Goal: Task Accomplishment & Management: Use online tool/utility

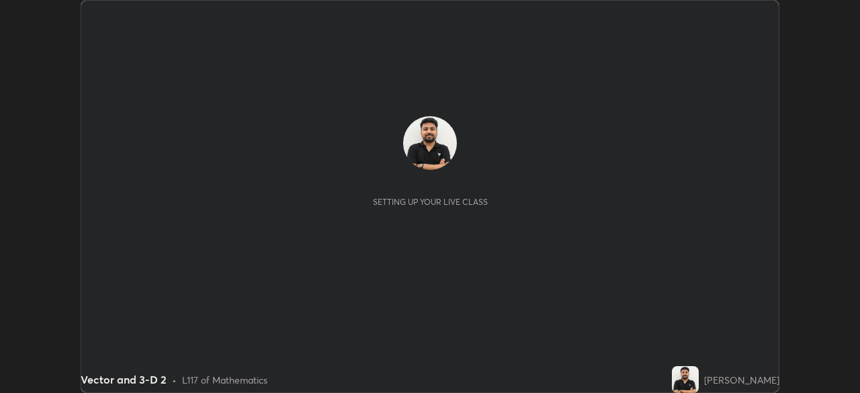
scroll to position [393, 860]
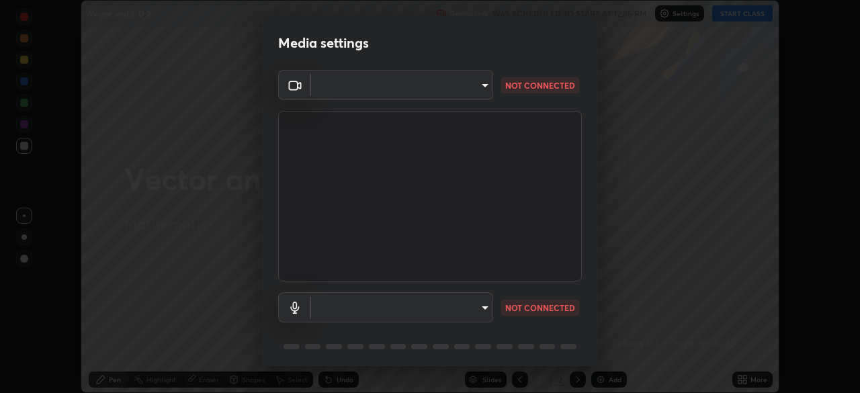
type input "e49aeff8a6be075532925ef4a91d931bd23abb9d889dd72e1c84ed1527e18f9e"
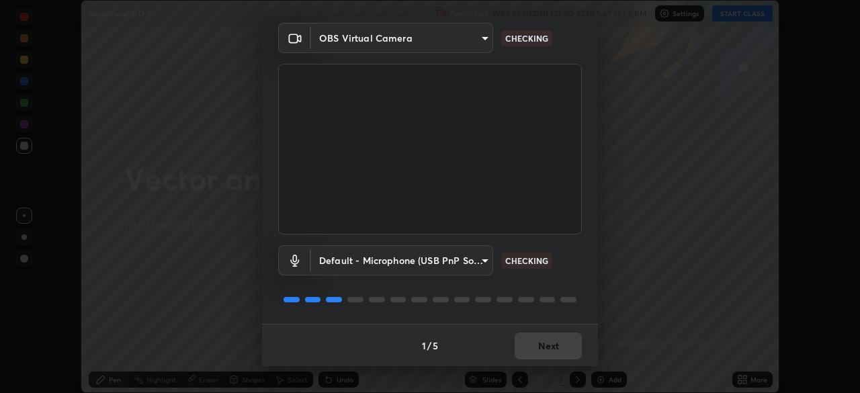
scroll to position [48, 0]
click at [479, 261] on body "Erase all Vector and 3-D 2 Recording WAS SCHEDULED TO START AT 12:55 PM Setting…" at bounding box center [430, 196] width 860 height 393
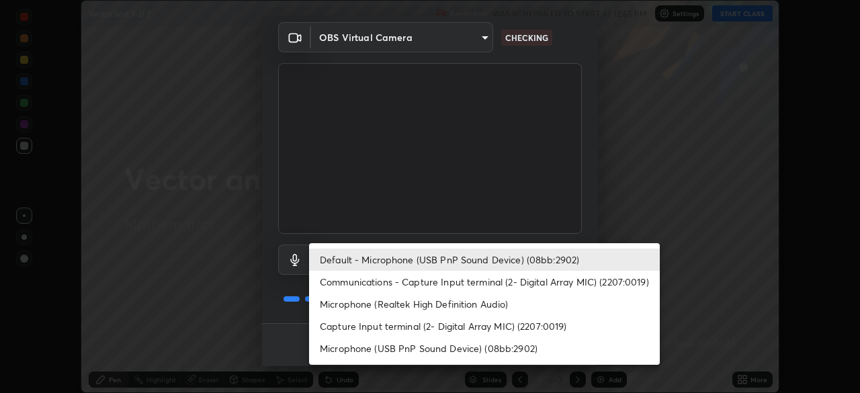
click at [473, 281] on li "Communications - Capture Input terminal (2- Digital Array MIC) (2207:0019)" at bounding box center [484, 282] width 351 height 22
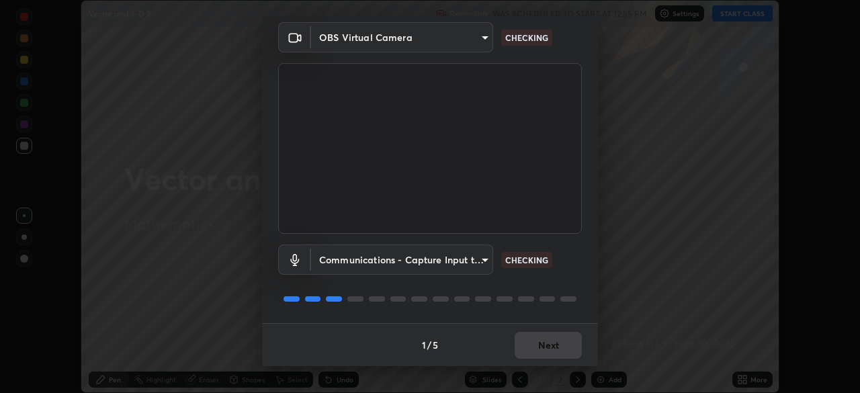
click at [466, 265] on body "Erase all Vector and 3-D 2 Recording WAS SCHEDULED TO START AT 12:55 PM Setting…" at bounding box center [430, 196] width 860 height 393
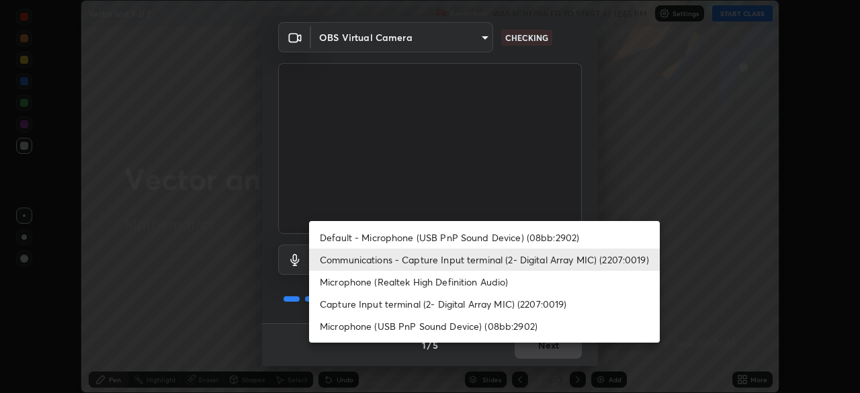
click at [467, 241] on li "Default - Microphone (USB PnP Sound Device) (08bb:2902)" at bounding box center [484, 237] width 351 height 22
type input "default"
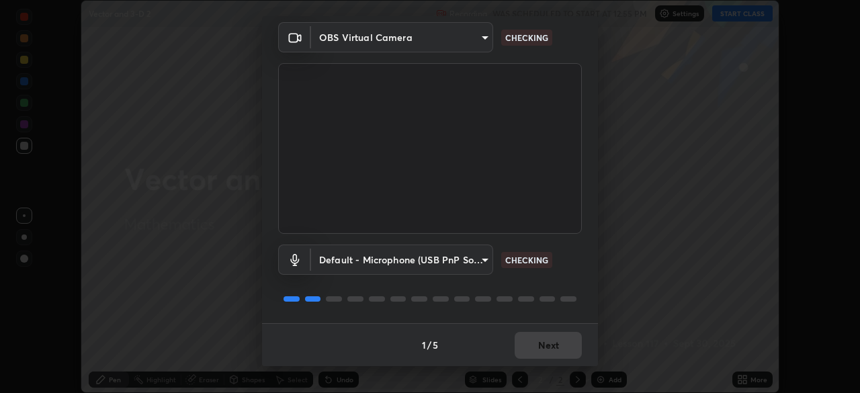
click at [540, 294] on div at bounding box center [430, 299] width 304 height 16
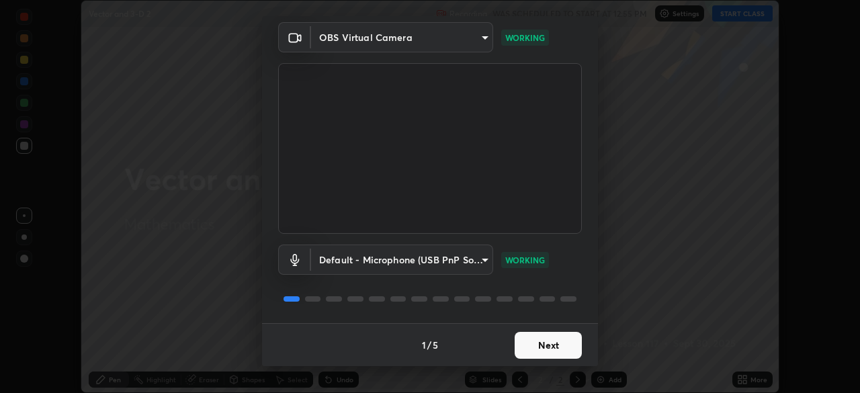
click at [553, 343] on button "Next" at bounding box center [548, 345] width 67 height 27
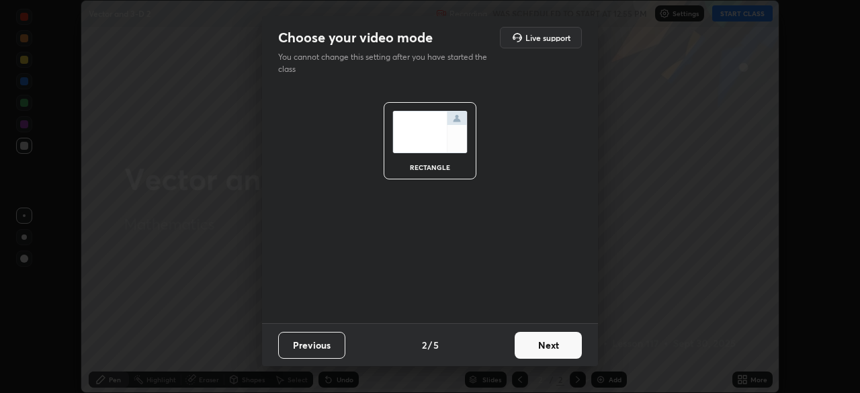
scroll to position [0, 0]
click at [556, 346] on button "Next" at bounding box center [548, 345] width 67 height 27
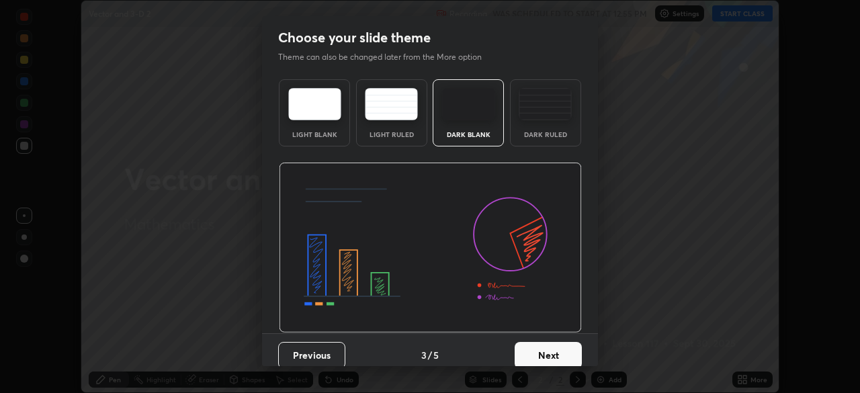
click at [560, 345] on button "Next" at bounding box center [548, 355] width 67 height 27
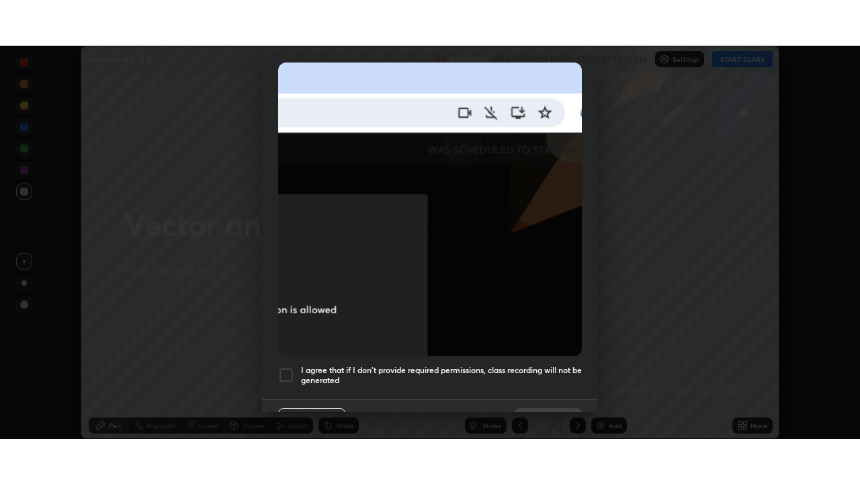
scroll to position [322, 0]
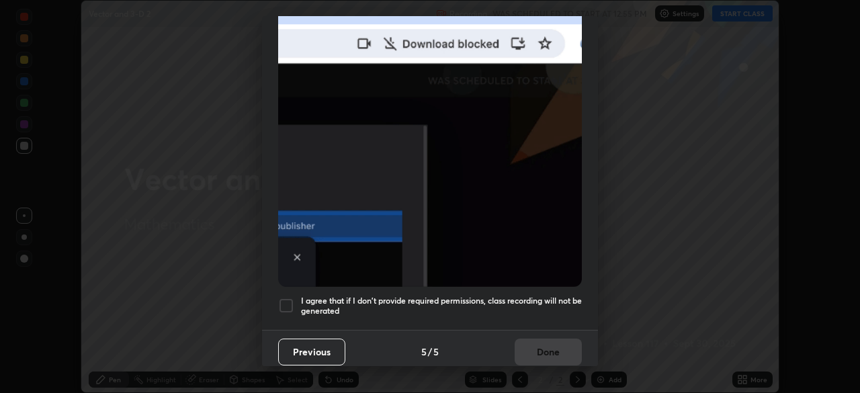
click at [283, 298] on div at bounding box center [286, 306] width 16 height 16
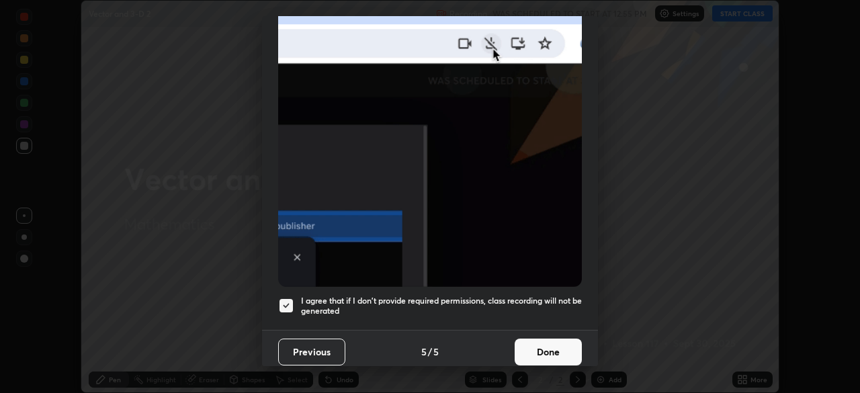
click at [539, 347] on button "Done" at bounding box center [548, 352] width 67 height 27
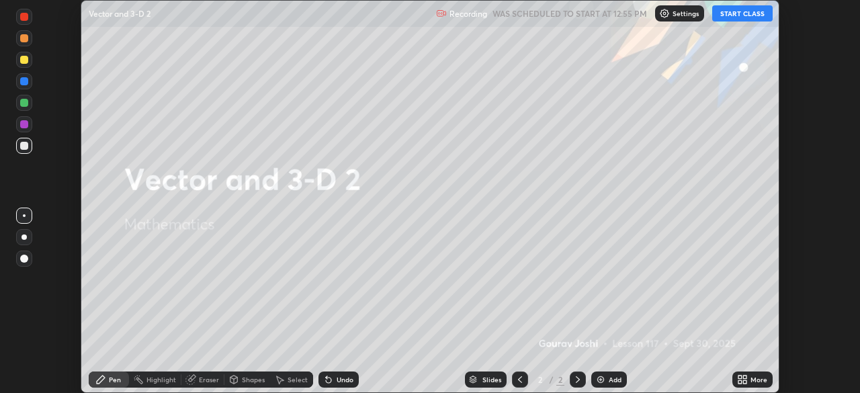
click at [727, 15] on button "START CLASS" at bounding box center [742, 13] width 60 height 16
click at [740, 377] on icon at bounding box center [739, 376] width 3 height 3
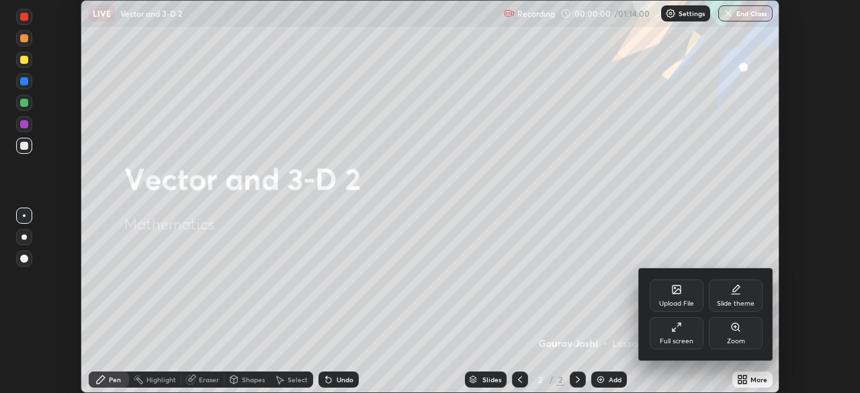
click at [672, 328] on icon at bounding box center [676, 327] width 11 height 11
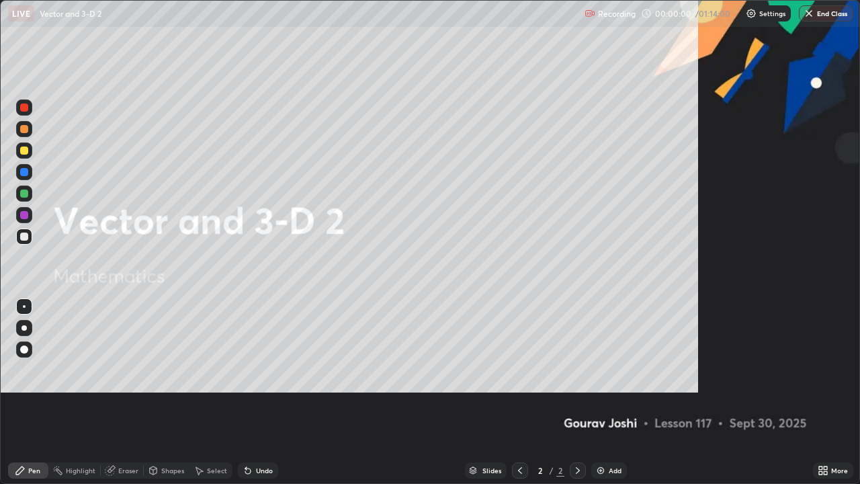
scroll to position [484, 860]
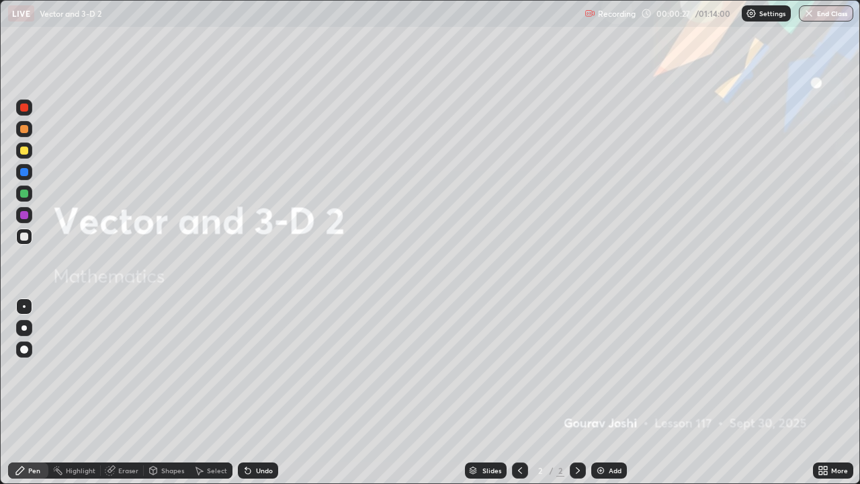
click at [610, 392] on div "Add" at bounding box center [615, 470] width 13 height 7
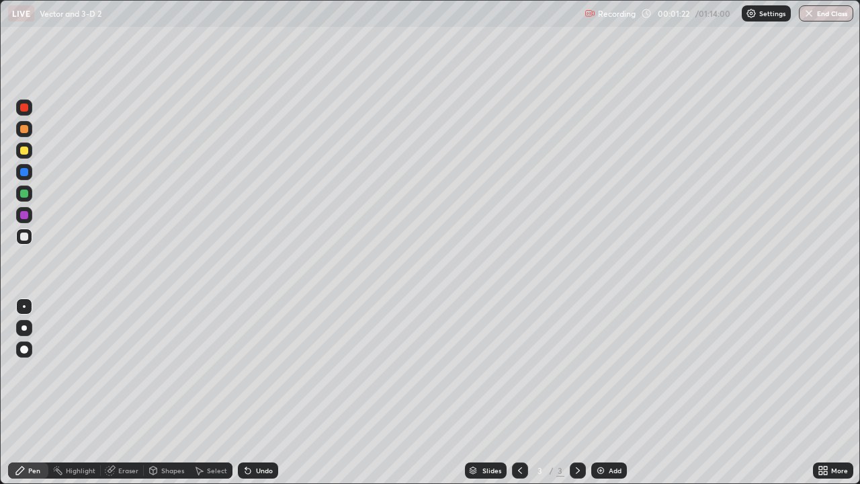
click at [28, 242] on div at bounding box center [24, 236] width 16 height 16
click at [22, 238] on div at bounding box center [24, 236] width 8 height 8
click at [27, 212] on div at bounding box center [24, 215] width 8 height 8
click at [17, 239] on div at bounding box center [24, 236] width 16 height 16
click at [26, 170] on div at bounding box center [24, 172] width 8 height 8
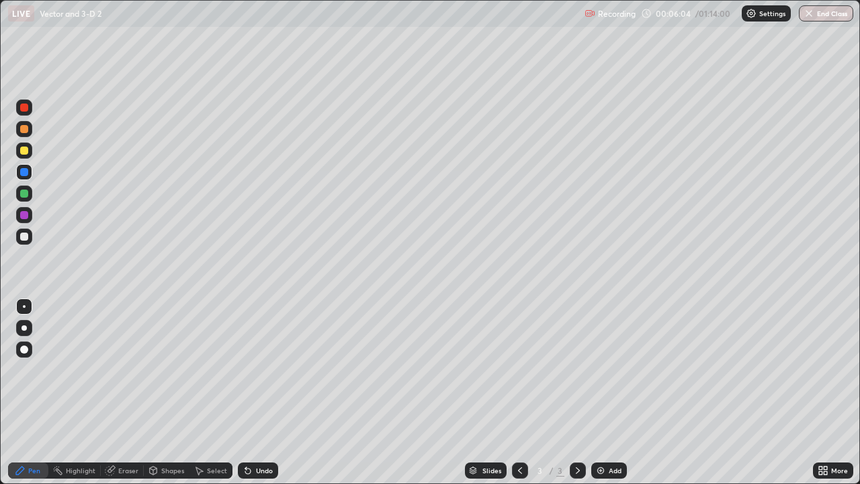
click at [30, 154] on div at bounding box center [24, 150] width 16 height 16
click at [603, 392] on img at bounding box center [600, 470] width 11 height 11
click at [23, 238] on div at bounding box center [24, 236] width 8 height 8
click at [21, 189] on div at bounding box center [24, 193] width 16 height 16
click at [24, 237] on div at bounding box center [24, 236] width 8 height 8
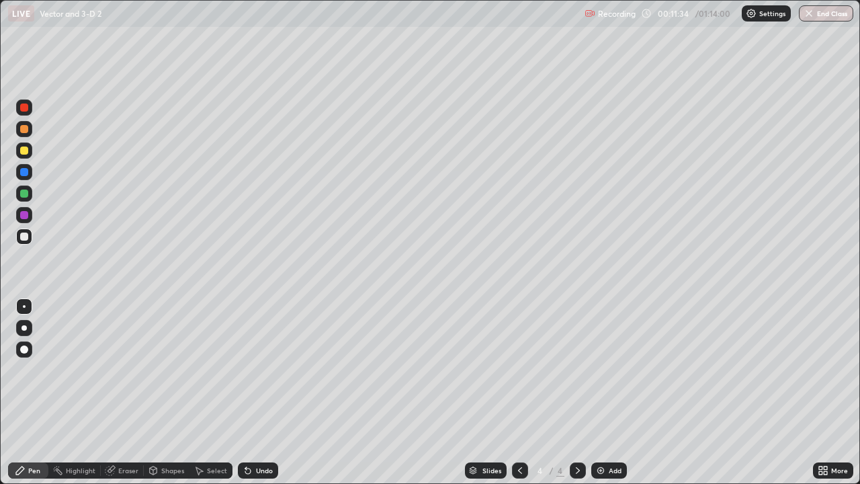
click at [24, 195] on div at bounding box center [24, 193] width 8 height 8
click at [207, 392] on div "Select" at bounding box center [217, 470] width 20 height 7
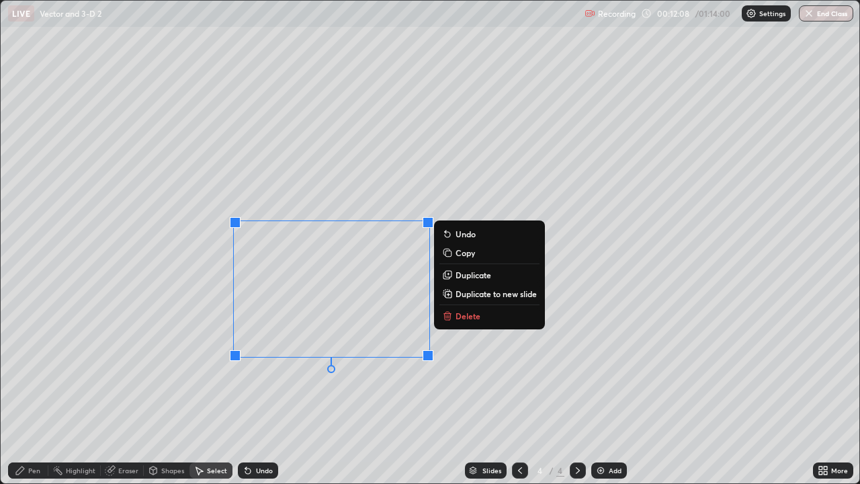
click at [286, 392] on div "0 ° Undo Copy Duplicate Duplicate to new slide Delete" at bounding box center [430, 242] width 858 height 482
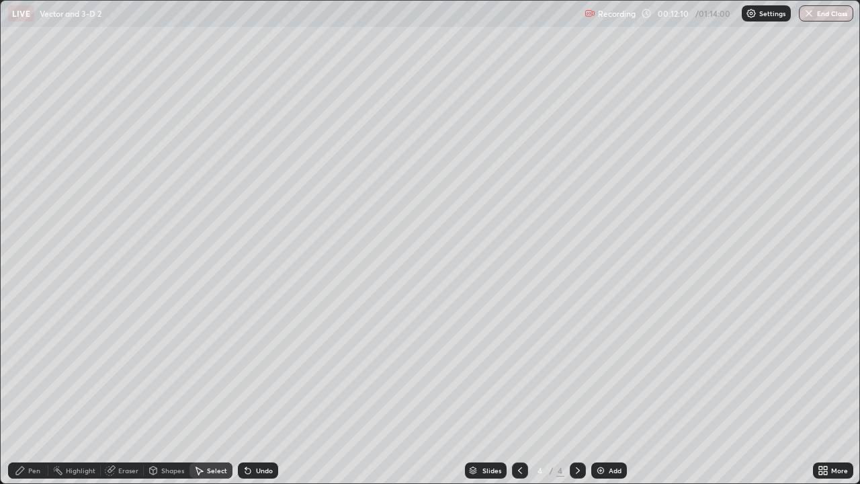
click at [119, 392] on div "Eraser" at bounding box center [128, 470] width 20 height 7
click at [28, 392] on icon at bounding box center [24, 424] width 11 height 11
click at [28, 392] on div "Pen" at bounding box center [28, 470] width 40 height 16
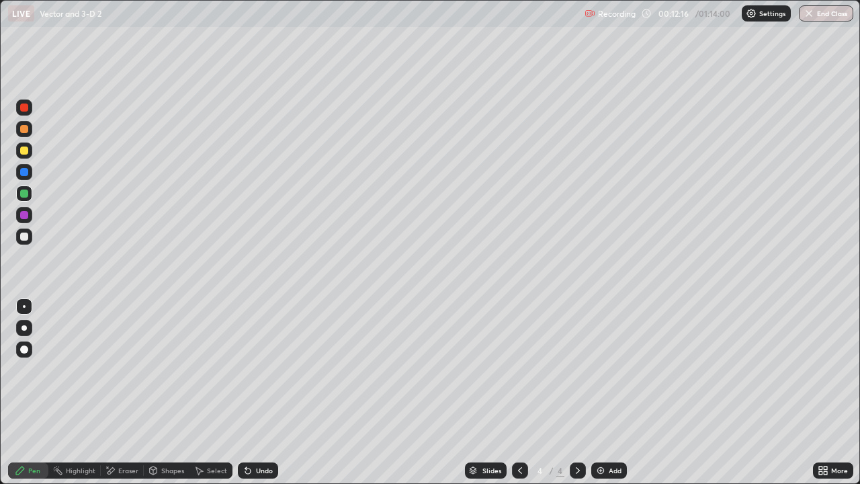
click at [249, 392] on icon at bounding box center [247, 470] width 11 height 11
click at [24, 237] on div at bounding box center [24, 236] width 8 height 8
click at [26, 197] on div at bounding box center [24, 193] width 8 height 8
click at [18, 154] on div at bounding box center [24, 150] width 16 height 16
click at [21, 234] on div at bounding box center [24, 236] width 8 height 8
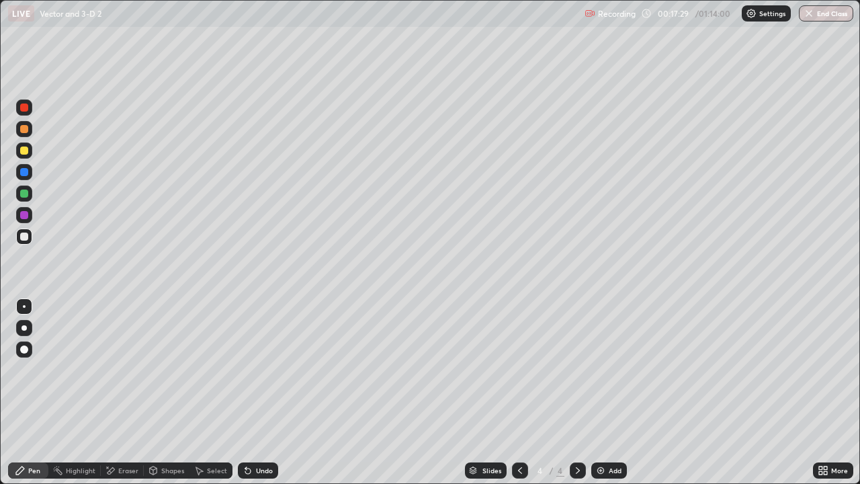
click at [601, 392] on div "Add" at bounding box center [609, 470] width 36 height 16
click at [212, 392] on div "Select" at bounding box center [217, 470] width 20 height 7
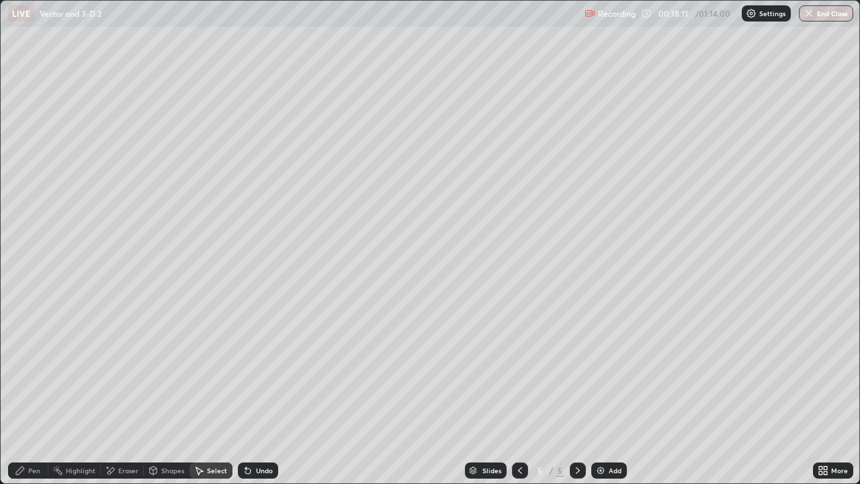
click at [171, 392] on div "Shapes" at bounding box center [172, 470] width 23 height 7
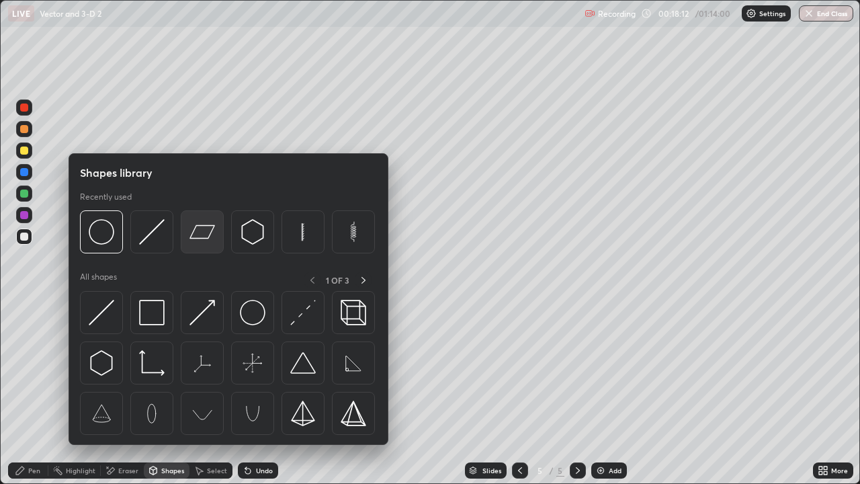
click at [203, 237] on img at bounding box center [202, 232] width 26 height 26
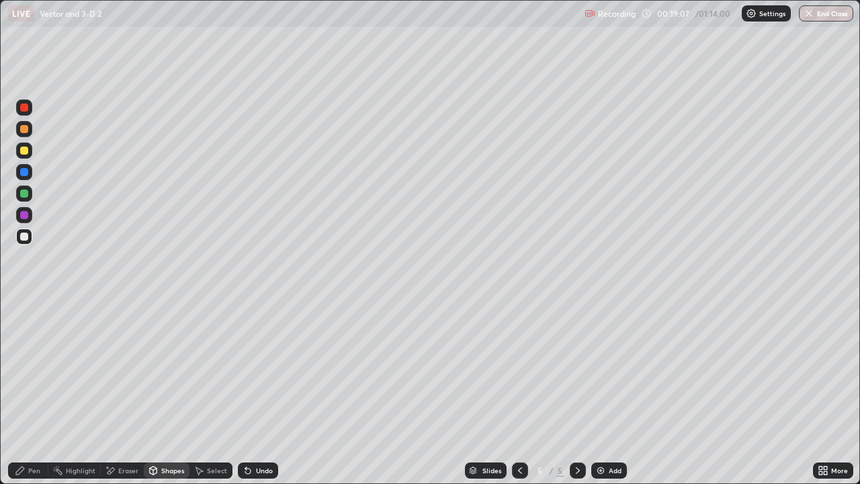
click at [26, 193] on div at bounding box center [24, 193] width 8 height 8
click at [256, 392] on div "Undo" at bounding box center [264, 470] width 17 height 7
click at [17, 392] on icon at bounding box center [20, 470] width 8 height 8
click at [24, 109] on div at bounding box center [24, 107] width 8 height 8
click at [22, 179] on div at bounding box center [24, 172] width 16 height 16
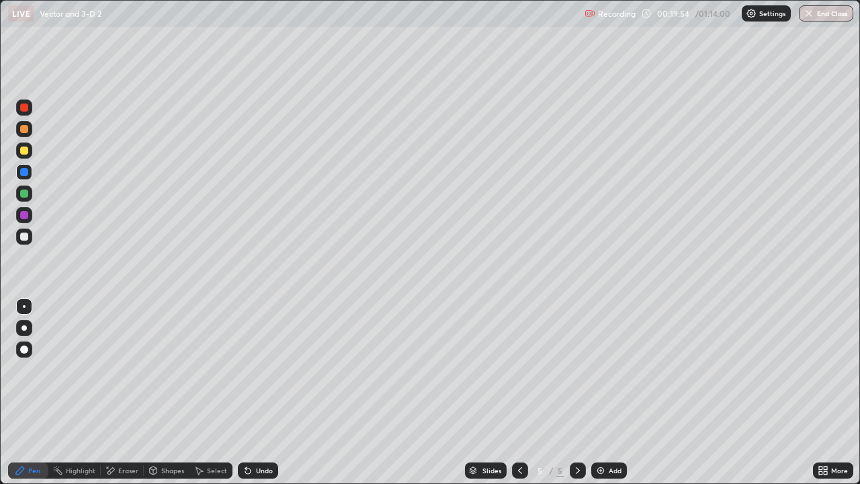
click at [26, 158] on div at bounding box center [24, 150] width 16 height 16
click at [245, 392] on icon at bounding box center [247, 470] width 11 height 11
click at [251, 392] on div "Undo" at bounding box center [258, 470] width 40 height 16
click at [26, 194] on div at bounding box center [24, 193] width 8 height 8
click at [20, 240] on div at bounding box center [24, 236] width 16 height 16
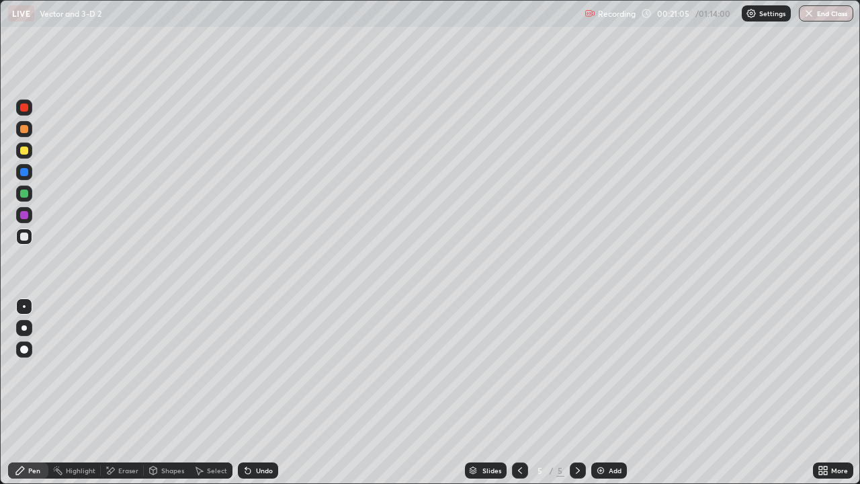
click at [176, 392] on div "Shapes" at bounding box center [172, 470] width 23 height 7
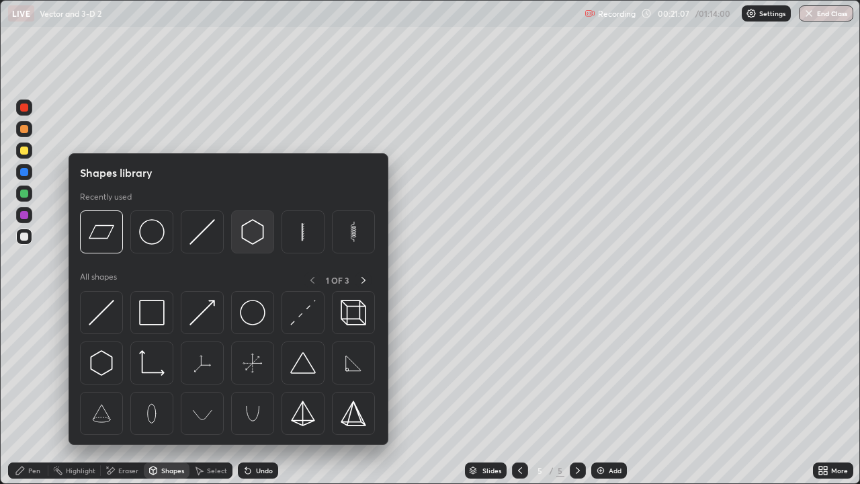
click at [253, 247] on div at bounding box center [252, 231] width 43 height 43
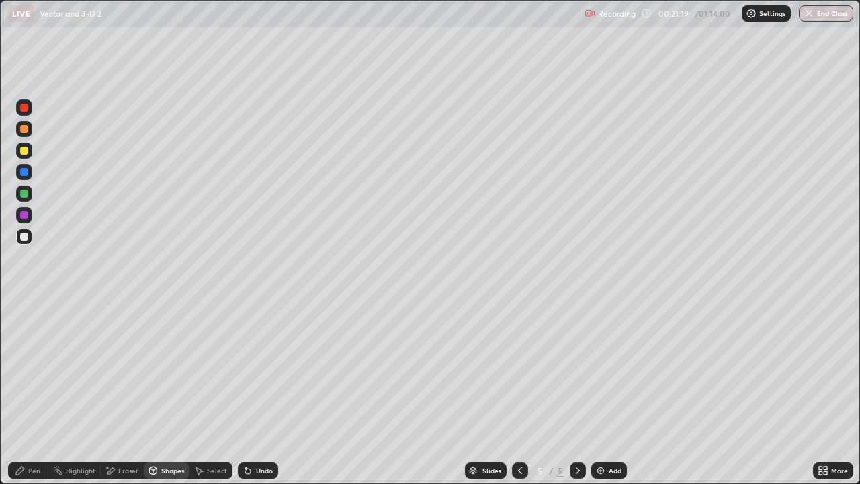
click at [42, 392] on div "Pen" at bounding box center [28, 470] width 40 height 16
click at [264, 392] on div "Undo" at bounding box center [264, 470] width 17 height 7
click at [273, 392] on div "Undo" at bounding box center [258, 470] width 40 height 16
click at [266, 392] on div "Undo" at bounding box center [264, 470] width 17 height 7
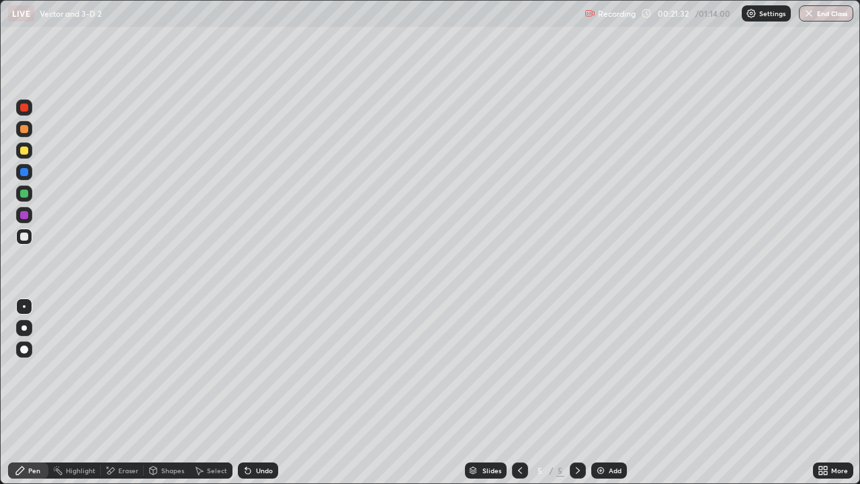
click at [265, 392] on div "Undo" at bounding box center [264, 470] width 17 height 7
click at [274, 392] on div "Undo" at bounding box center [258, 470] width 40 height 16
click at [265, 392] on div "Undo" at bounding box center [264, 470] width 17 height 7
click at [263, 392] on div "Undo" at bounding box center [264, 470] width 17 height 7
click at [264, 392] on div "Undo" at bounding box center [264, 470] width 17 height 7
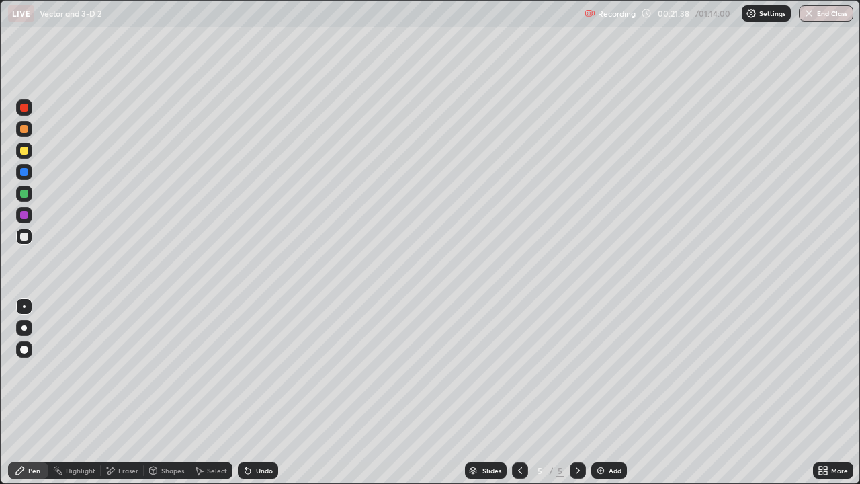
click at [266, 392] on div "Undo" at bounding box center [258, 470] width 40 height 16
click at [267, 392] on div "Undo" at bounding box center [258, 470] width 40 height 16
click at [169, 392] on div "Shapes" at bounding box center [167, 470] width 46 height 16
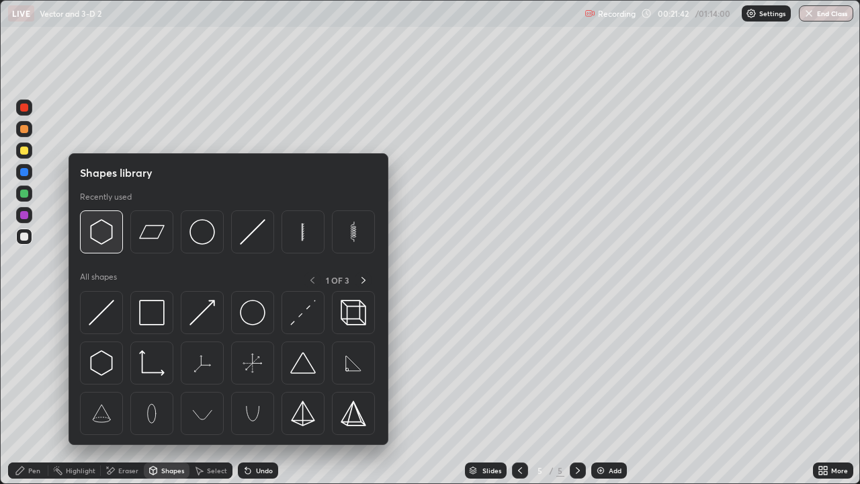
click at [111, 239] on img at bounding box center [102, 232] width 26 height 26
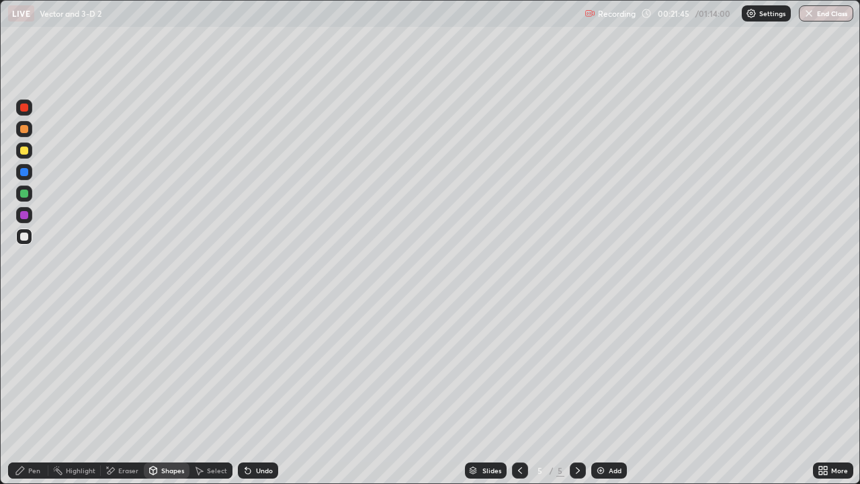
click at [34, 392] on div "Pen" at bounding box center [28, 470] width 40 height 16
click at [25, 193] on div at bounding box center [24, 193] width 8 height 8
click at [26, 196] on div at bounding box center [24, 193] width 8 height 8
click at [25, 173] on div at bounding box center [24, 172] width 8 height 8
click at [30, 236] on div at bounding box center [24, 236] width 16 height 16
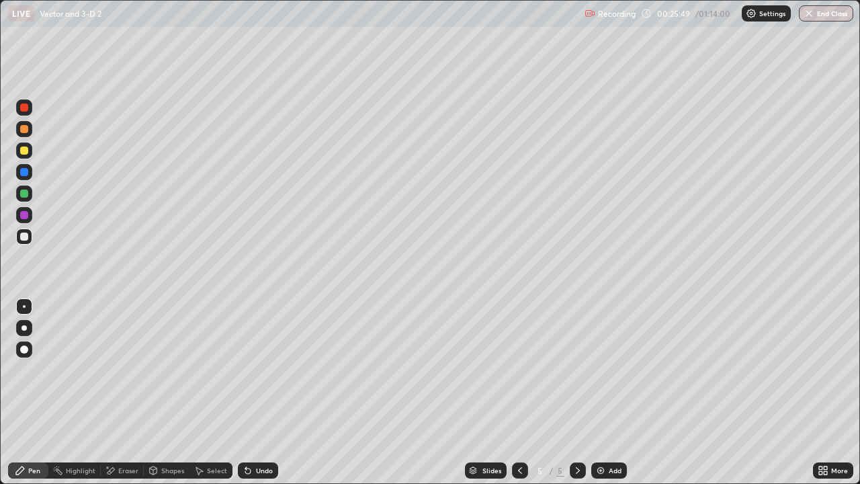
click at [603, 392] on div "Add" at bounding box center [609, 470] width 36 height 16
click at [530, 392] on div "6 / 6" at bounding box center [549, 470] width 74 height 27
click at [24, 154] on div at bounding box center [24, 150] width 16 height 16
click at [22, 232] on div at bounding box center [24, 236] width 8 height 8
click at [598, 392] on img at bounding box center [600, 470] width 11 height 11
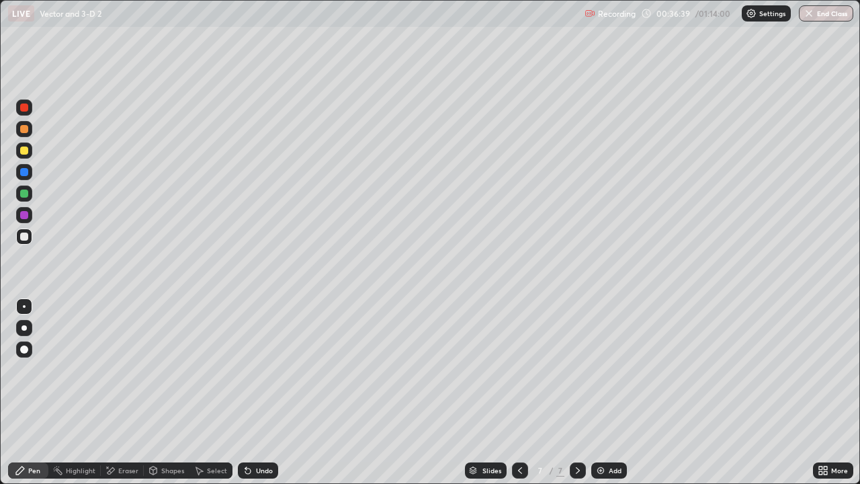
click at [167, 392] on div "Shapes" at bounding box center [167, 470] width 46 height 16
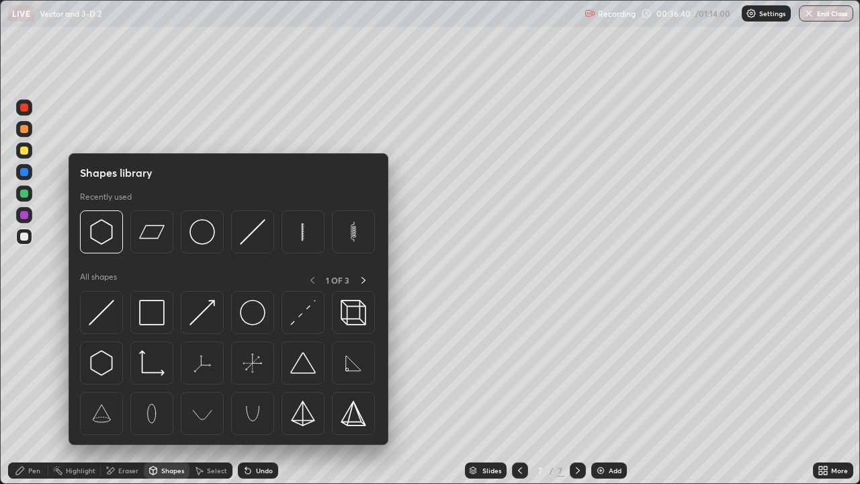
click at [215, 392] on div "Select" at bounding box center [217, 470] width 20 height 7
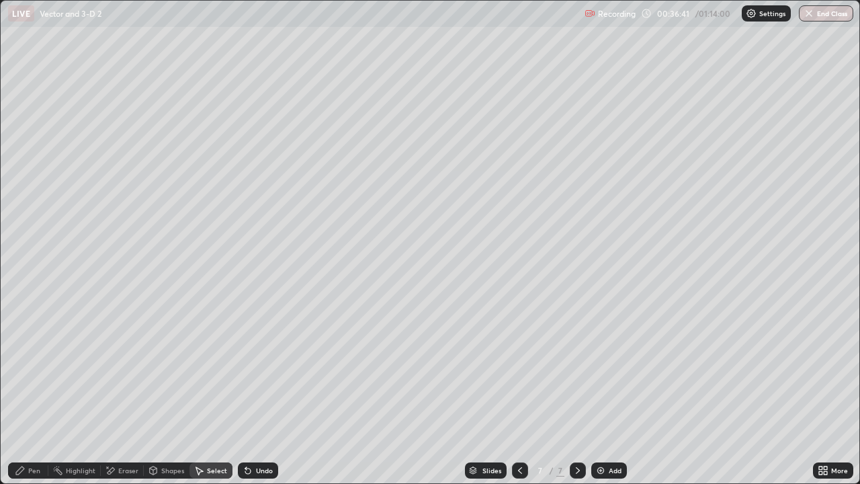
click at [202, 392] on icon at bounding box center [198, 470] width 11 height 11
click at [171, 392] on div "Shapes" at bounding box center [172, 470] width 23 height 7
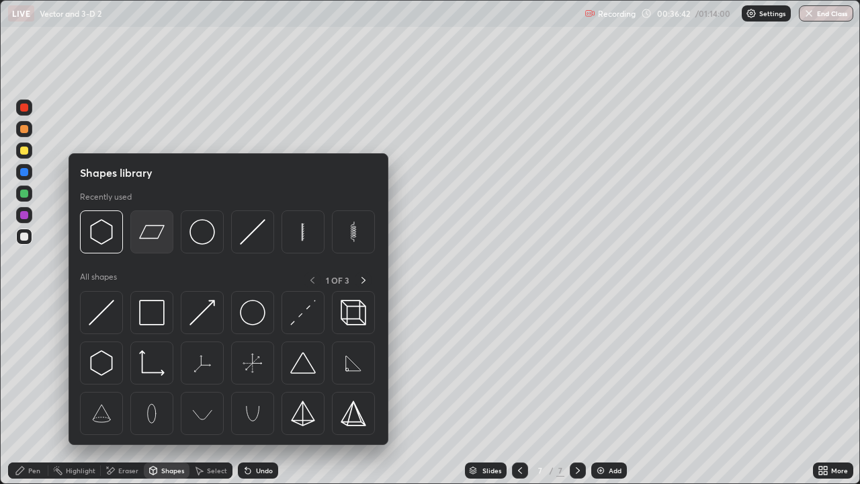
click at [145, 225] on img at bounding box center [152, 232] width 26 height 26
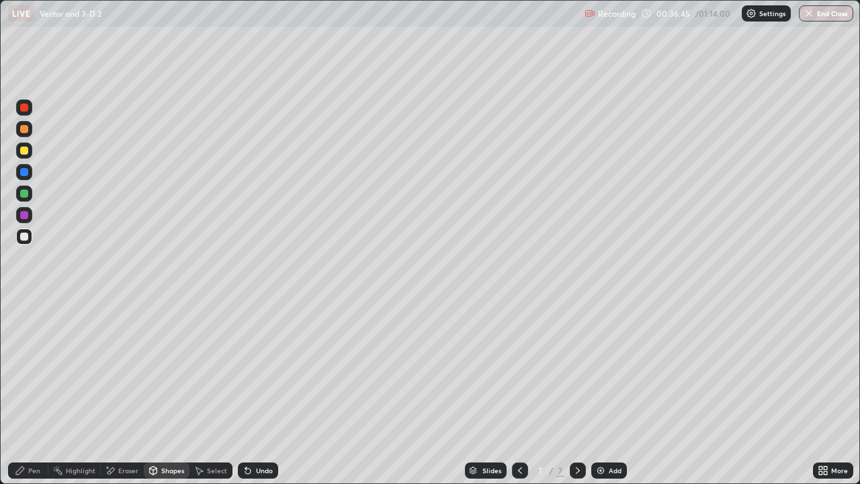
click at [21, 244] on div at bounding box center [24, 236] width 16 height 16
click at [20, 199] on div at bounding box center [24, 193] width 16 height 16
click at [250, 392] on icon at bounding box center [247, 470] width 11 height 11
click at [253, 392] on div "Undo" at bounding box center [255, 470] width 46 height 27
click at [26, 392] on icon at bounding box center [20, 470] width 11 height 11
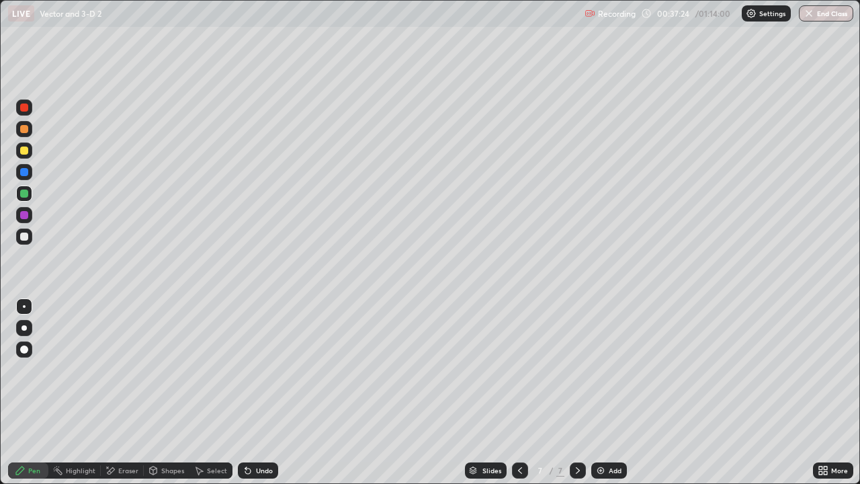
click at [23, 177] on div at bounding box center [24, 172] width 16 height 16
click at [26, 235] on div at bounding box center [24, 236] width 8 height 8
click at [24, 111] on div at bounding box center [24, 107] width 8 height 8
click at [23, 242] on div at bounding box center [24, 236] width 16 height 16
click at [26, 152] on div at bounding box center [24, 150] width 8 height 8
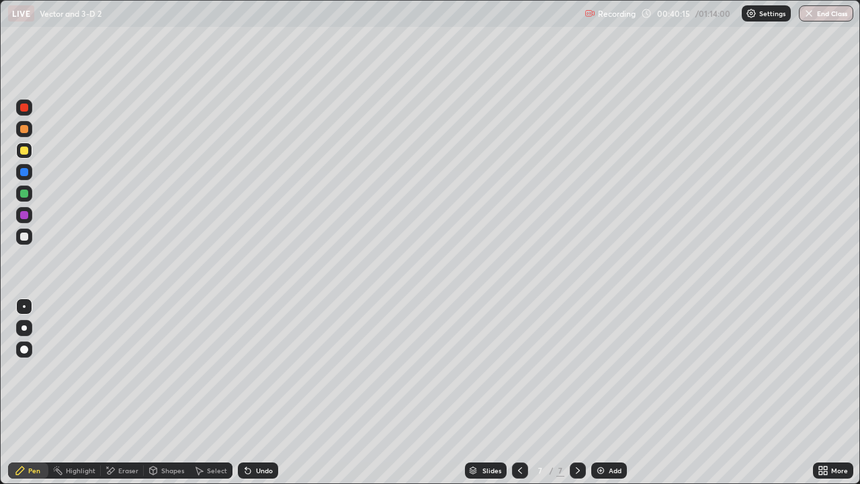
click at [265, 392] on div "Undo" at bounding box center [264, 470] width 17 height 7
click at [267, 392] on div "Undo" at bounding box center [264, 470] width 17 height 7
click at [269, 392] on div "Undo" at bounding box center [264, 470] width 17 height 7
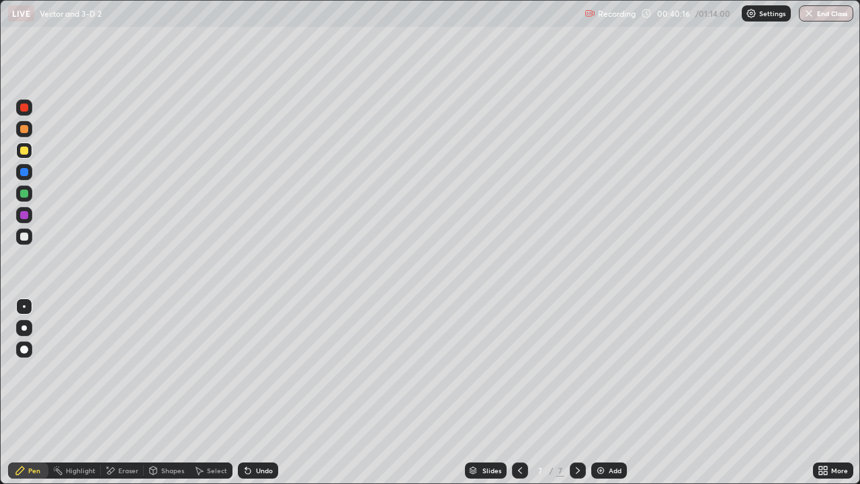
click at [267, 392] on div "Undo" at bounding box center [264, 470] width 17 height 7
click at [273, 392] on div "Undo" at bounding box center [258, 470] width 40 height 16
click at [275, 392] on div "Undo" at bounding box center [258, 470] width 40 height 16
click at [273, 392] on div "Undo" at bounding box center [258, 470] width 40 height 16
click at [272, 392] on div "Undo" at bounding box center [258, 470] width 40 height 16
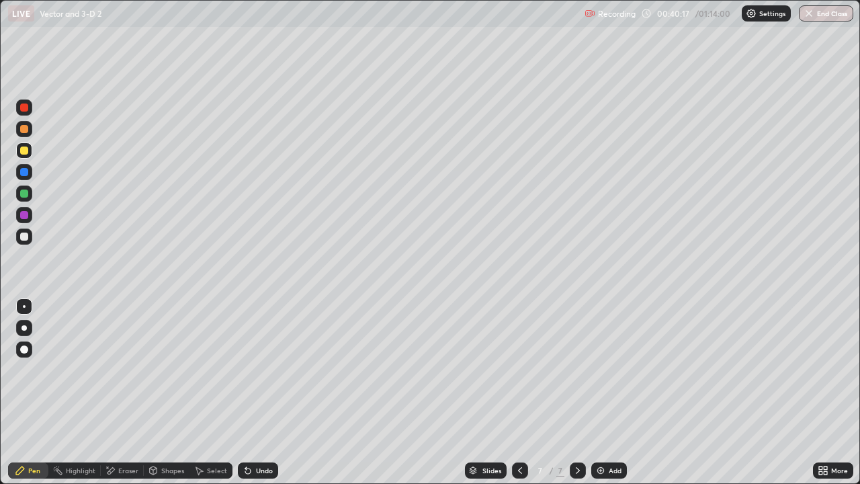
click at [274, 392] on div "Undo" at bounding box center [258, 470] width 40 height 16
click at [273, 392] on div "Undo" at bounding box center [258, 470] width 40 height 16
click at [275, 392] on div "Undo" at bounding box center [258, 470] width 40 height 16
click at [28, 169] on div at bounding box center [24, 172] width 8 height 8
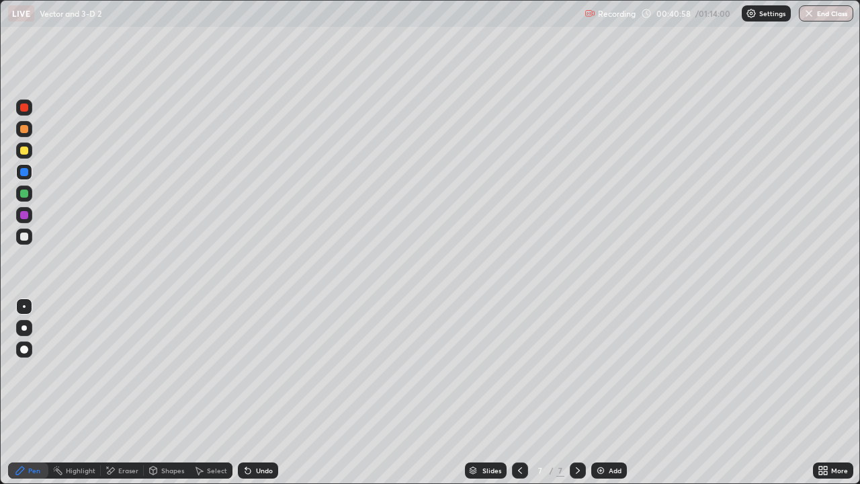
click at [26, 240] on div at bounding box center [24, 236] width 16 height 16
click at [30, 111] on div at bounding box center [24, 107] width 16 height 16
click at [617, 392] on div "Add" at bounding box center [609, 470] width 36 height 16
click at [21, 234] on div at bounding box center [24, 236] width 8 height 8
click at [25, 240] on div at bounding box center [24, 236] width 16 height 16
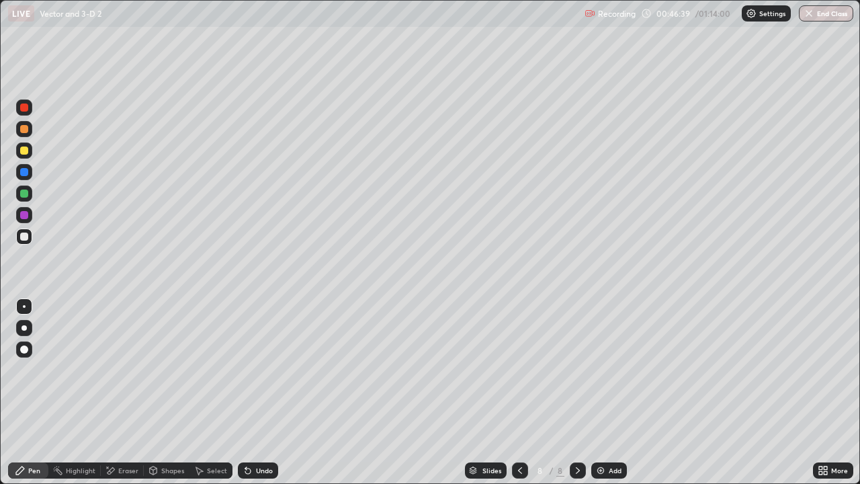
click at [19, 173] on div at bounding box center [24, 172] width 16 height 16
click at [26, 153] on div at bounding box center [24, 150] width 8 height 8
click at [18, 234] on div at bounding box center [24, 236] width 16 height 16
click at [18, 238] on div at bounding box center [24, 236] width 16 height 16
click at [19, 192] on div at bounding box center [24, 193] width 16 height 16
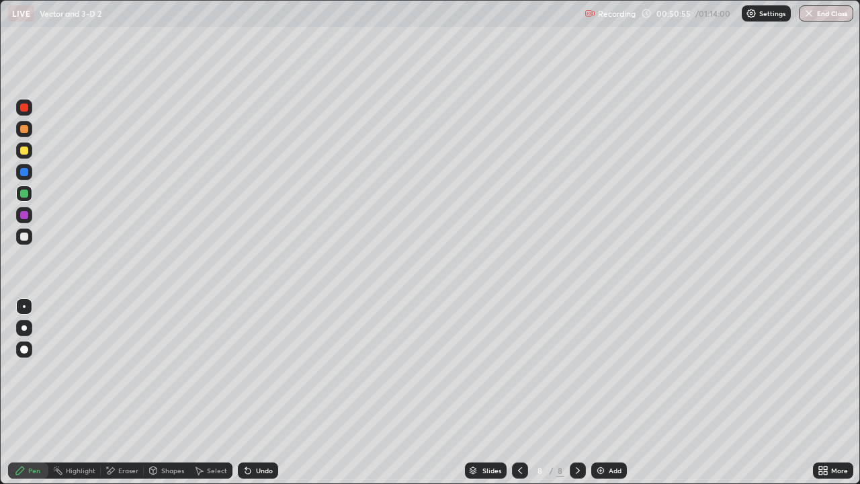
click at [601, 392] on img at bounding box center [600, 470] width 11 height 11
click at [25, 238] on div at bounding box center [24, 236] width 8 height 8
click at [25, 236] on div at bounding box center [24, 236] width 8 height 8
click at [31, 154] on div at bounding box center [24, 150] width 16 height 16
click at [23, 198] on div at bounding box center [24, 193] width 16 height 16
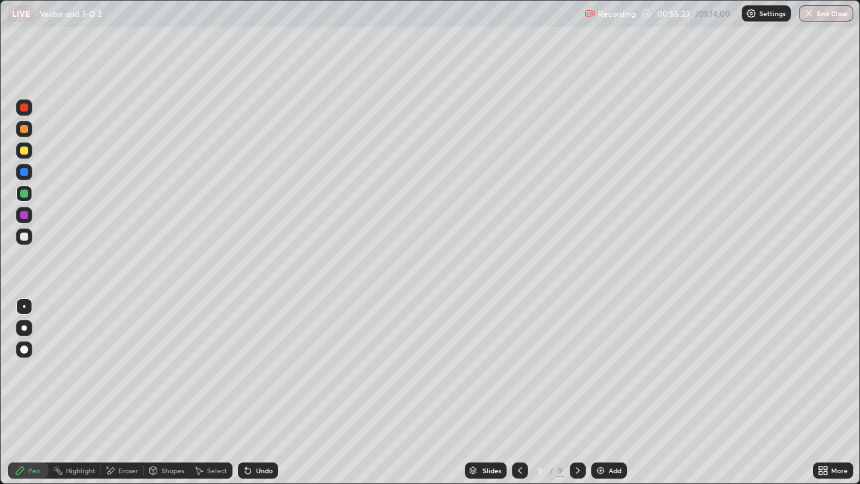
click at [25, 236] on div at bounding box center [24, 236] width 8 height 8
click at [27, 155] on div at bounding box center [24, 150] width 16 height 16
click at [30, 194] on div at bounding box center [24, 193] width 16 height 16
click at [251, 392] on div "Undo" at bounding box center [258, 470] width 40 height 16
click at [128, 392] on div "Eraser" at bounding box center [122, 470] width 43 height 16
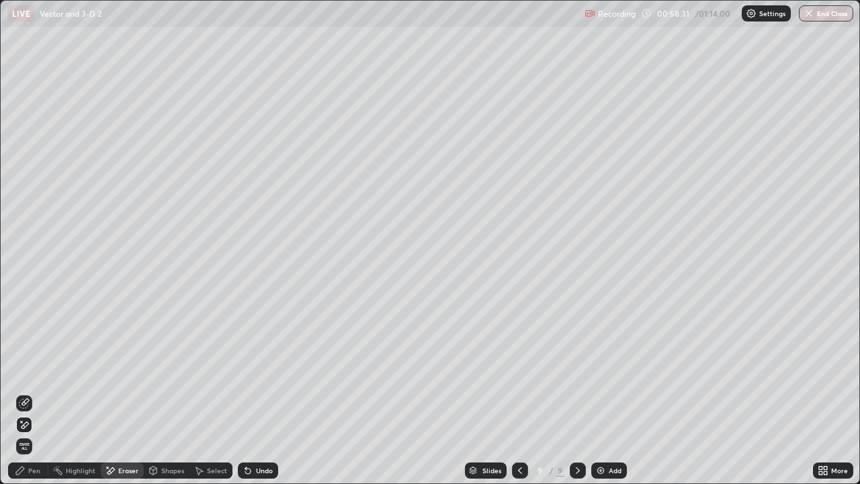
click at [30, 392] on div "Pen" at bounding box center [28, 470] width 40 height 16
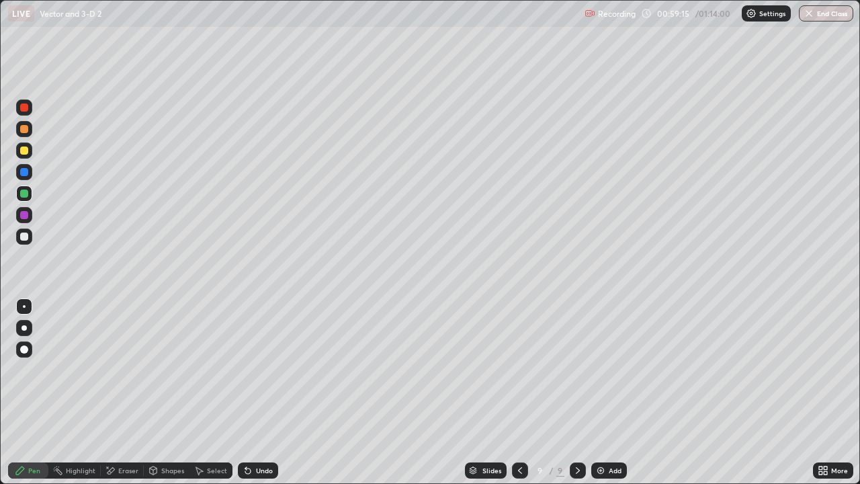
click at [606, 392] on div "Add" at bounding box center [609, 470] width 36 height 16
click at [27, 244] on div at bounding box center [24, 236] width 16 height 21
click at [27, 242] on div at bounding box center [24, 236] width 16 height 16
click at [28, 239] on div at bounding box center [24, 236] width 8 height 8
click at [253, 392] on div "Undo" at bounding box center [258, 470] width 40 height 16
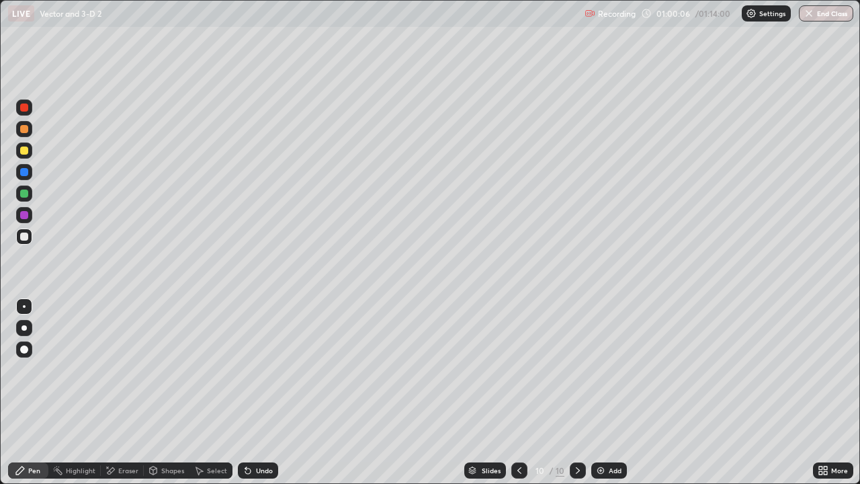
click at [253, 392] on div "Undo" at bounding box center [258, 470] width 40 height 16
click at [256, 392] on div "Undo" at bounding box center [264, 470] width 17 height 7
click at [817, 19] on button "End Class" at bounding box center [826, 13] width 53 height 16
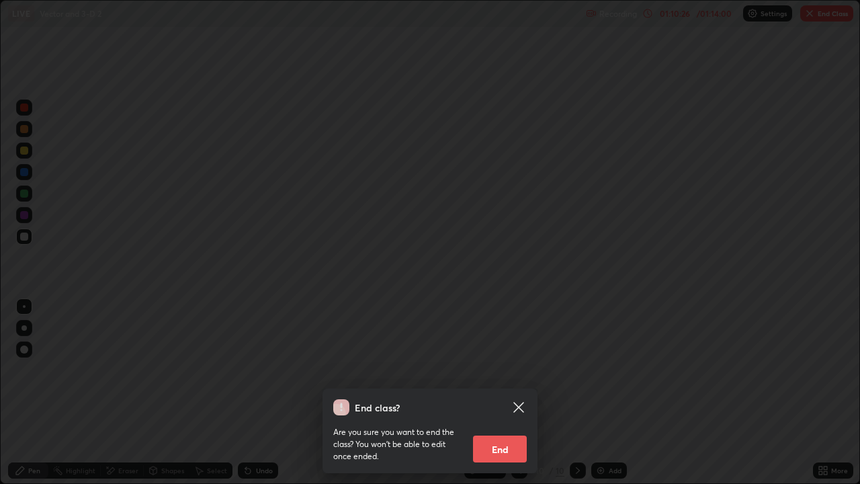
click at [516, 392] on button "End" at bounding box center [500, 448] width 54 height 27
